Goal: Find specific page/section: Find specific page/section

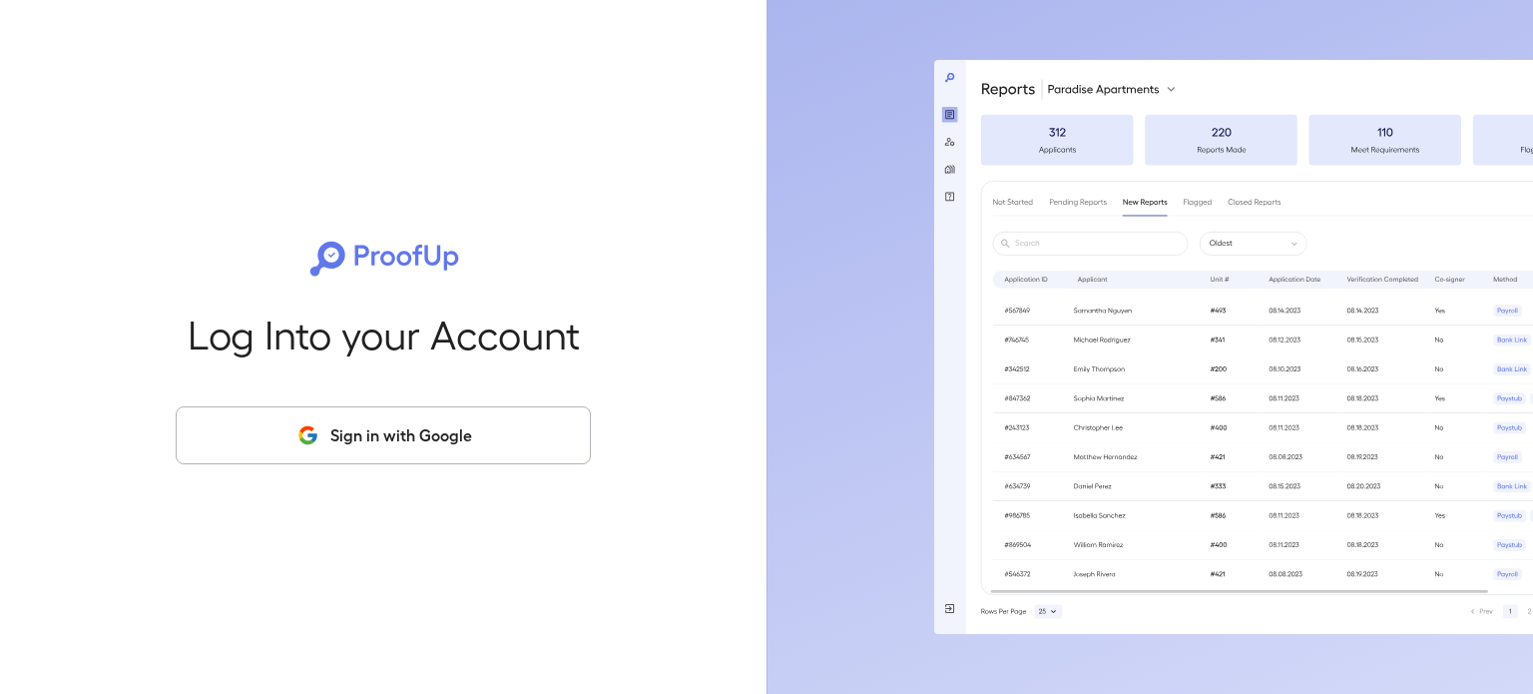
click at [455, 437] on button "Sign in with Google" at bounding box center [383, 435] width 415 height 58
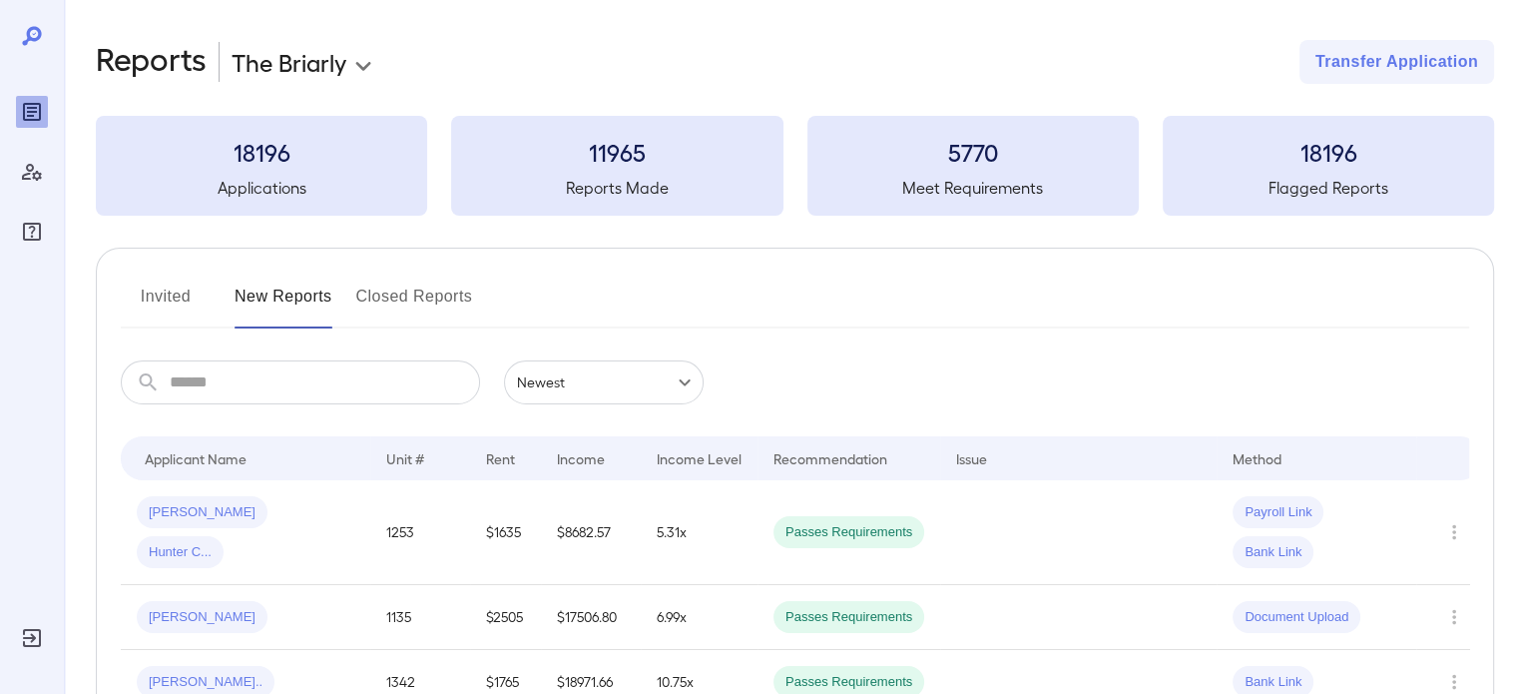
click at [192, 295] on button "Invited" at bounding box center [166, 304] width 90 height 48
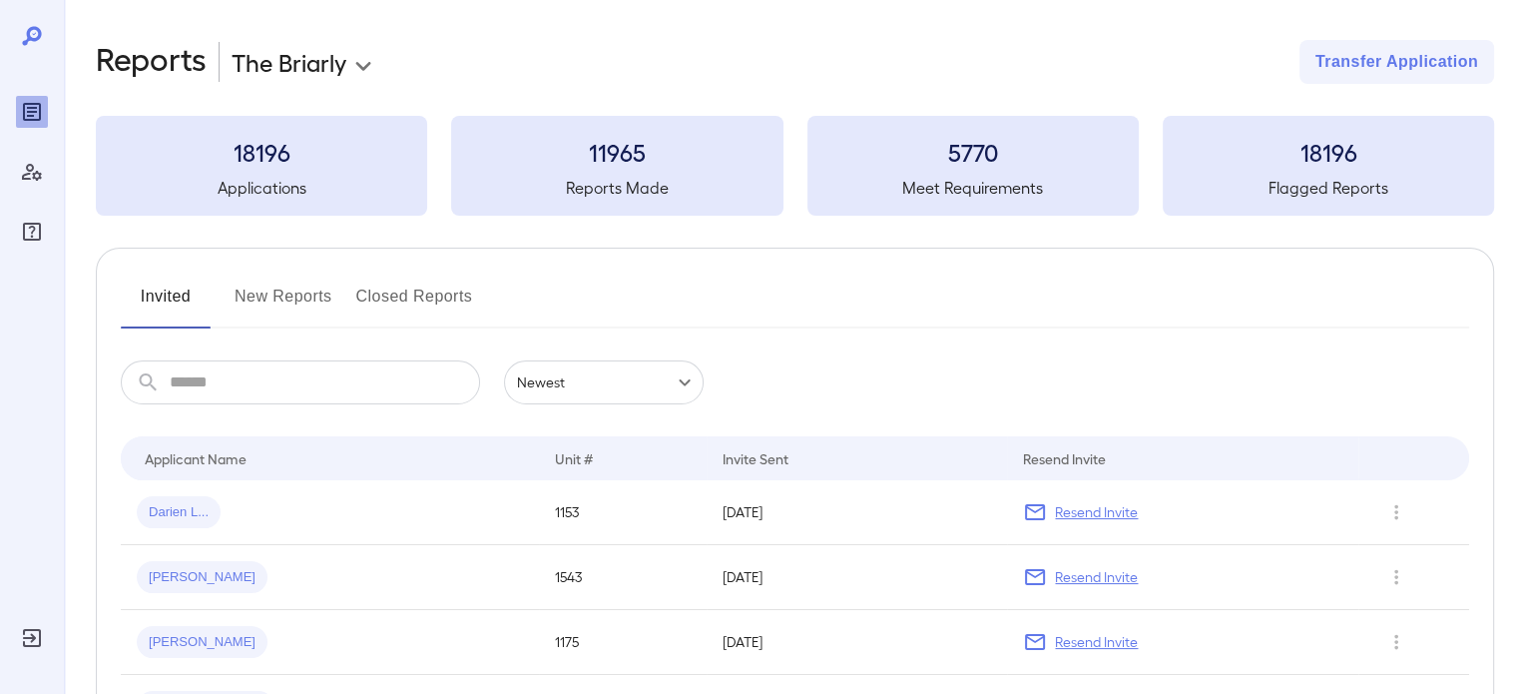
click at [237, 388] on input "text" at bounding box center [325, 382] width 310 height 44
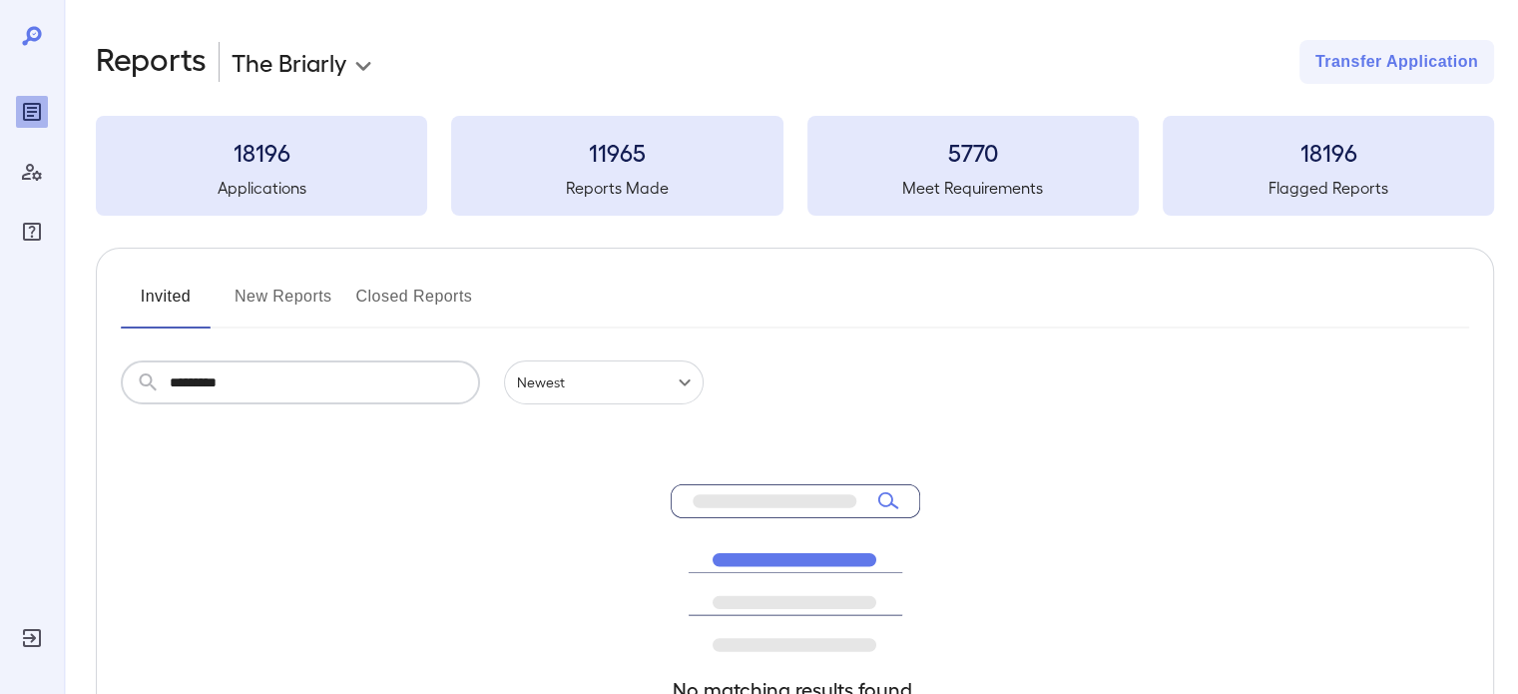
type input "*********"
